Goal: Check status: Check status

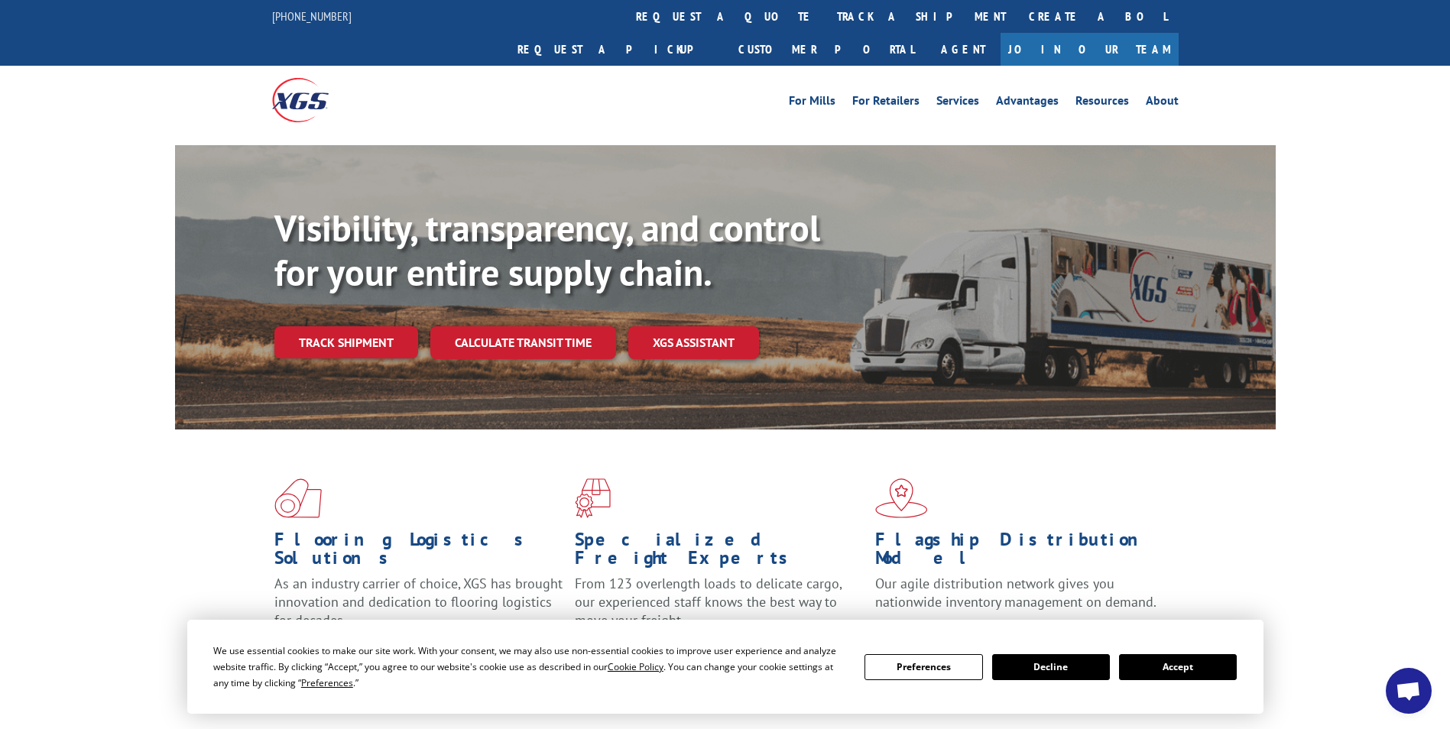
click at [826, 20] on link "track a shipment" at bounding box center [922, 16] width 192 height 33
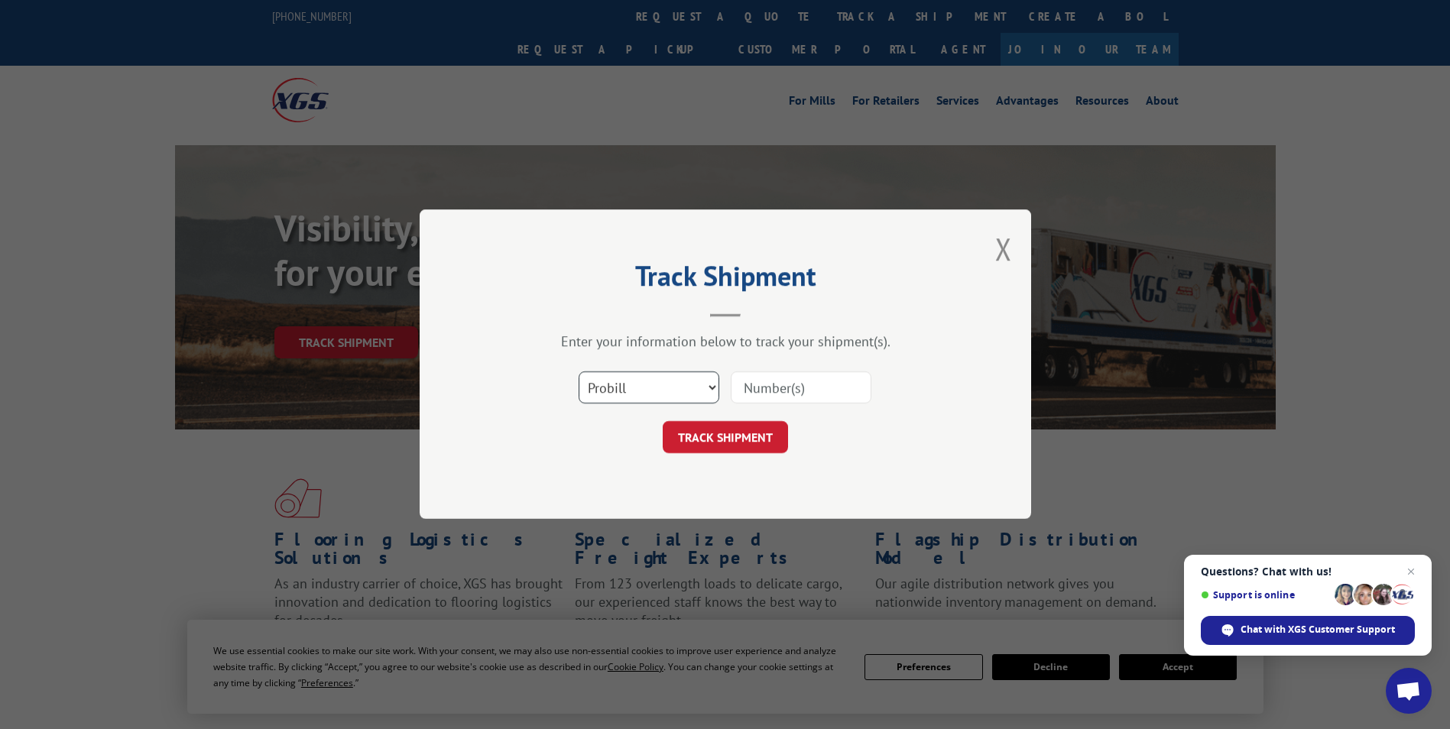
click at [712, 386] on select "Select category... Probill BOL PO" at bounding box center [649, 388] width 141 height 32
select select "bol"
click at [579, 372] on select "Select category... Probill BOL PO" at bounding box center [649, 388] width 141 height 32
click at [791, 391] on input at bounding box center [801, 388] width 141 height 32
paste input "5181412"
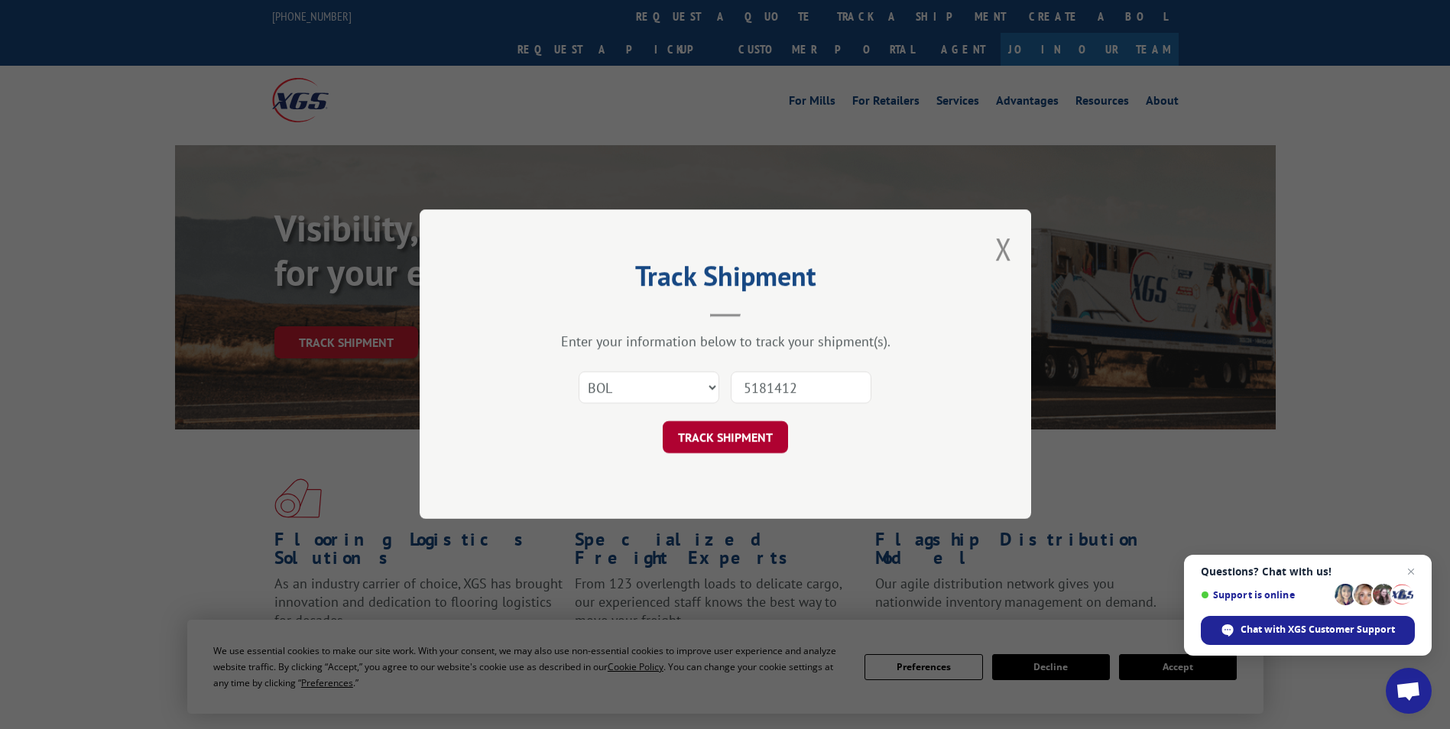
type input "5181412"
click at [755, 443] on button "TRACK SHIPMENT" at bounding box center [725, 438] width 125 height 32
